Goal: Information Seeking & Learning: Learn about a topic

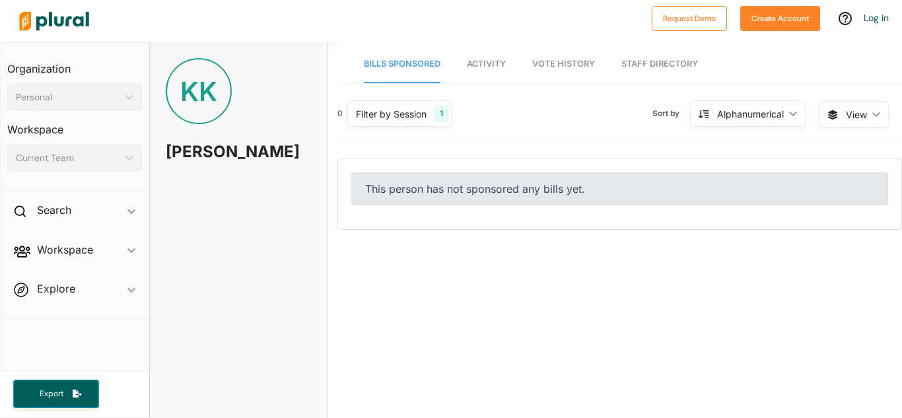
click at [479, 65] on span "Activity" at bounding box center [486, 64] width 39 height 10
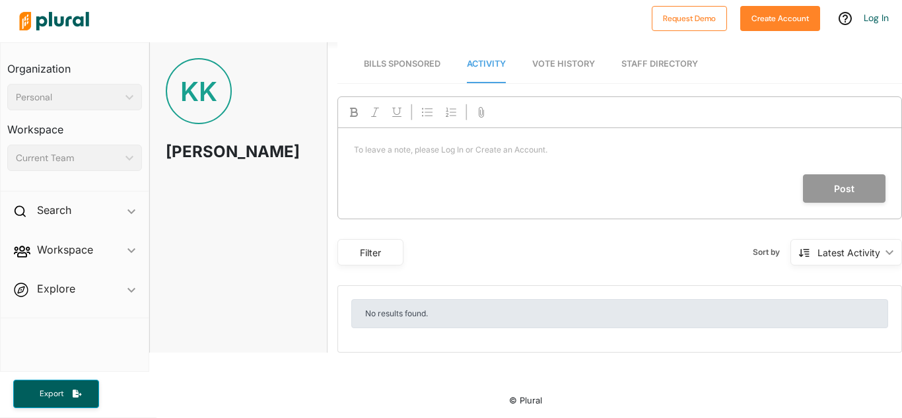
click at [553, 67] on span "Vote History" at bounding box center [563, 64] width 63 height 10
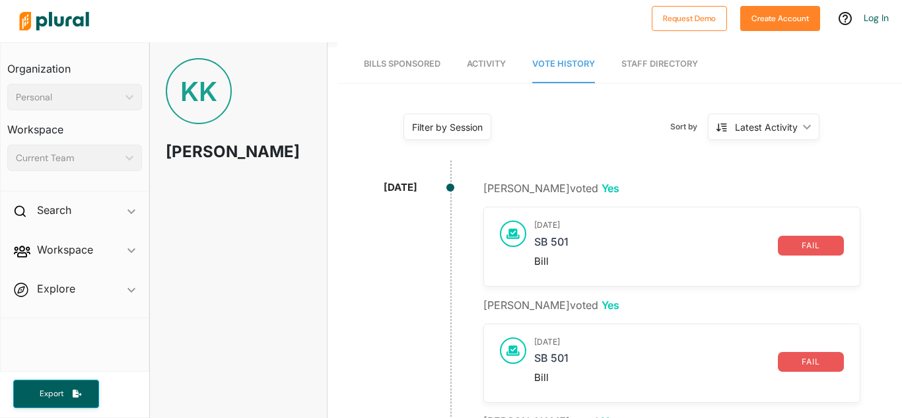
click at [639, 68] on link "Staff Directory" at bounding box center [659, 65] width 77 height 38
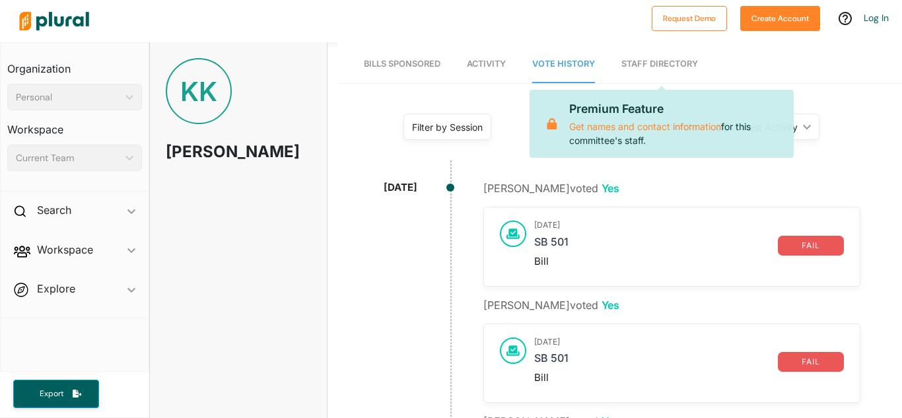
click at [652, 65] on link "Staff Directory" at bounding box center [659, 65] width 77 height 38
click at [850, 110] on div "Filter by Session Filter by Session close Current Sessions [US_STATE] 2025 Regu…" at bounding box center [619, 131] width 564 height 71
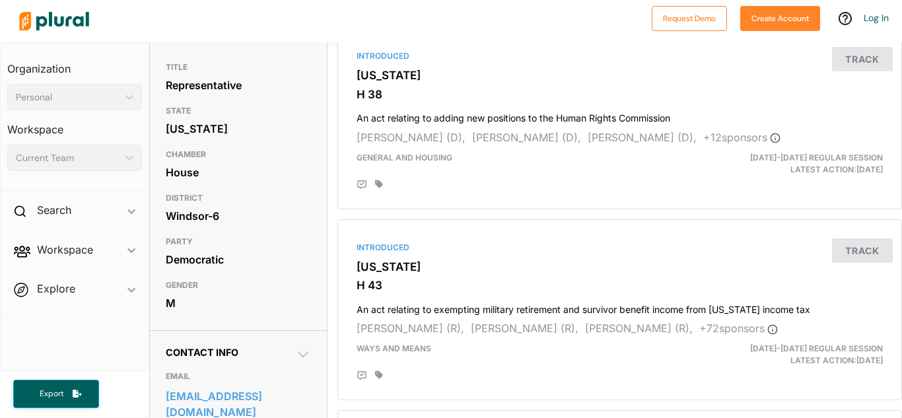
scroll to position [132, 0]
